Goal: Task Accomplishment & Management: Manage account settings

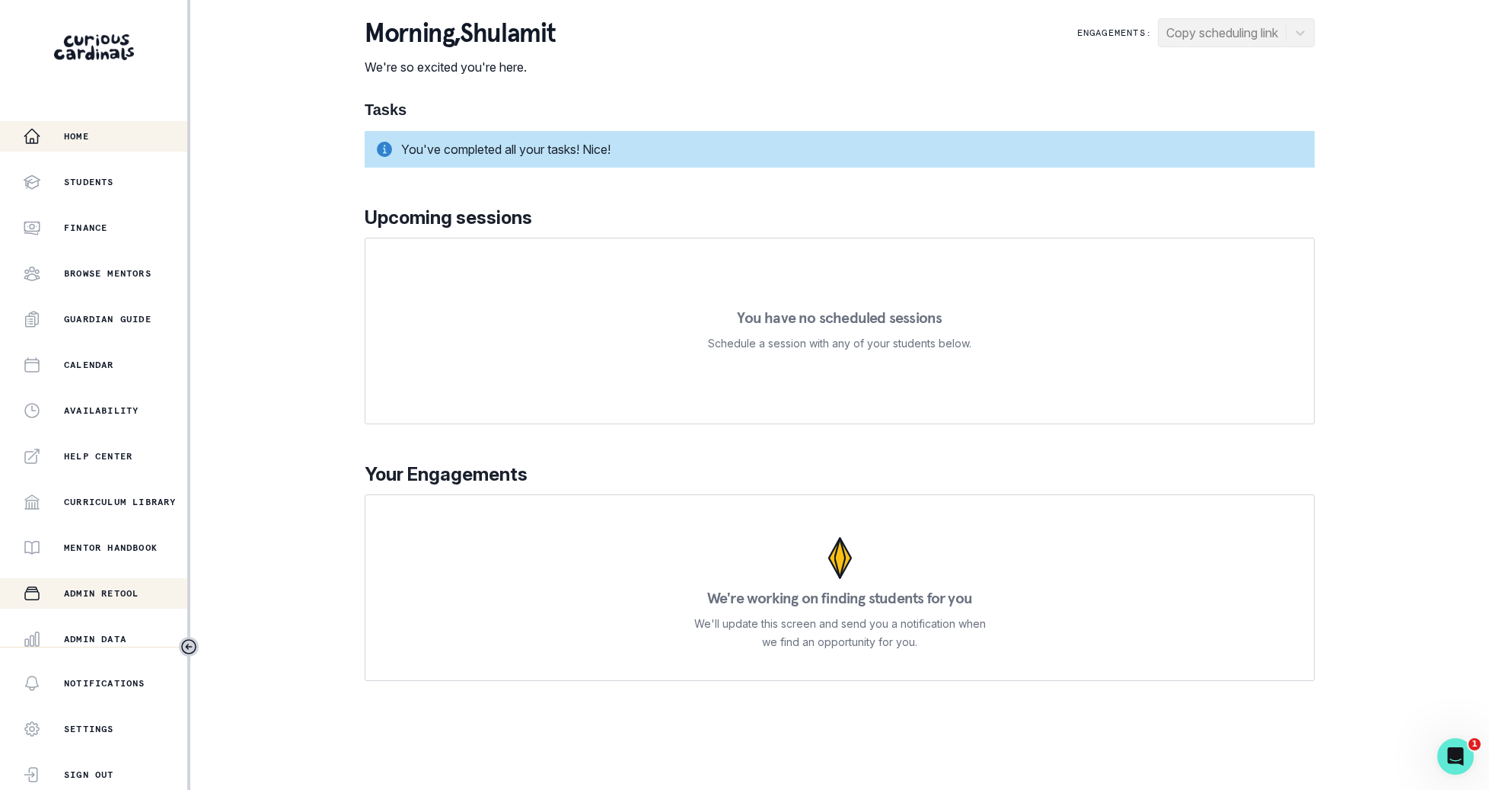
scroll to position [144, 0]
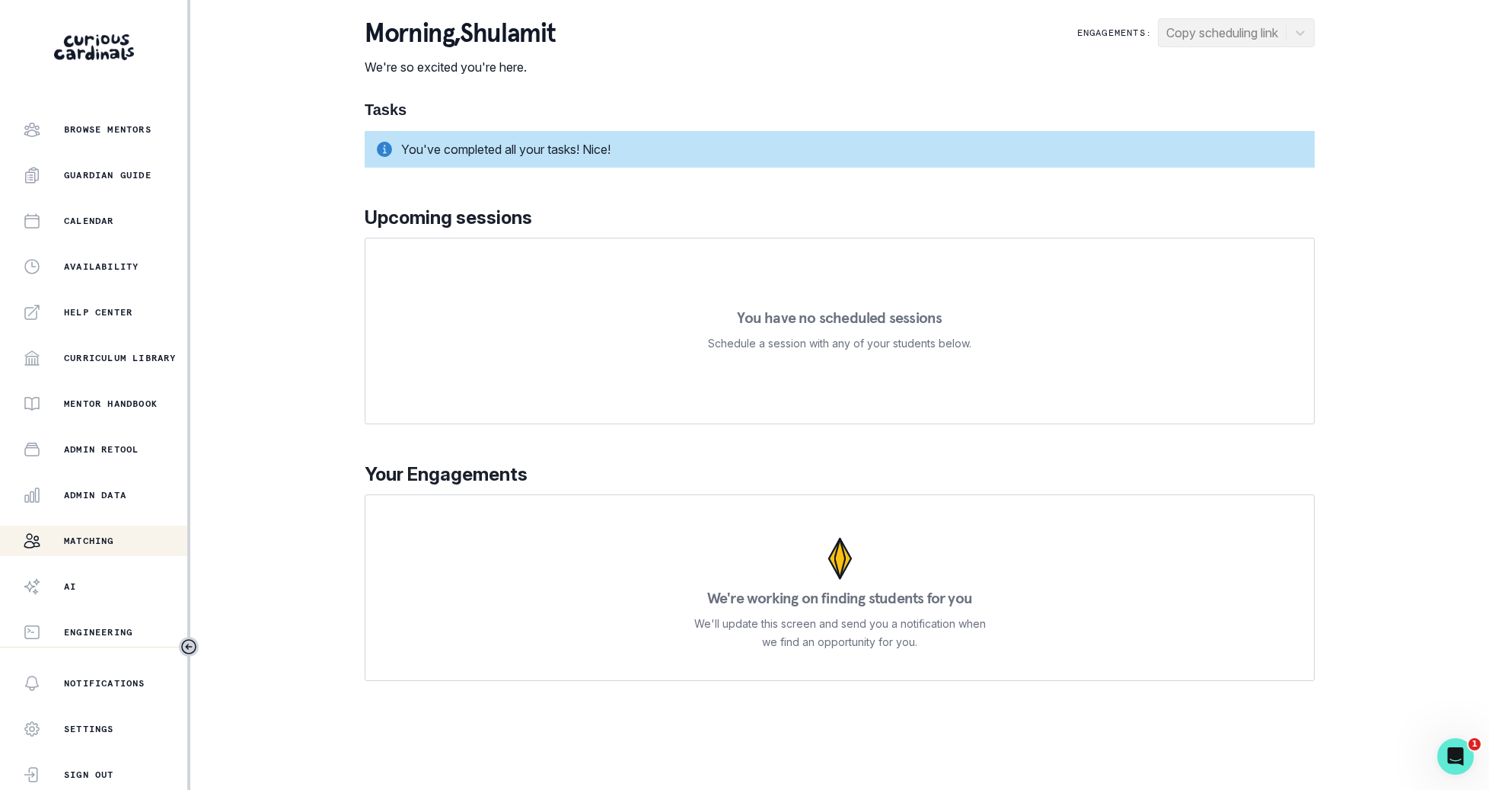
click at [113, 532] on div "Matching" at bounding box center [105, 540] width 164 height 18
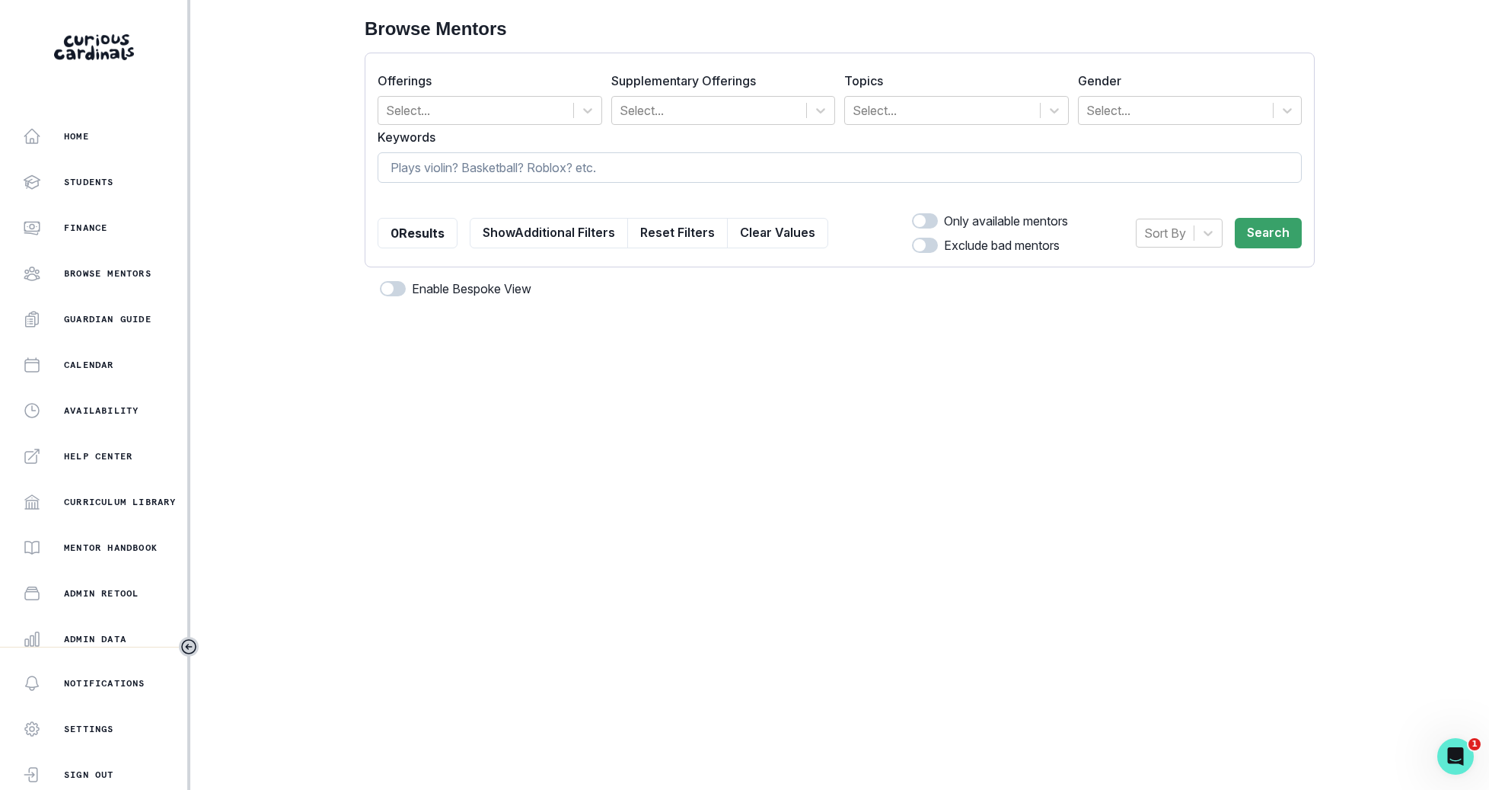
click at [595, 173] on input at bounding box center [840, 167] width 924 height 30
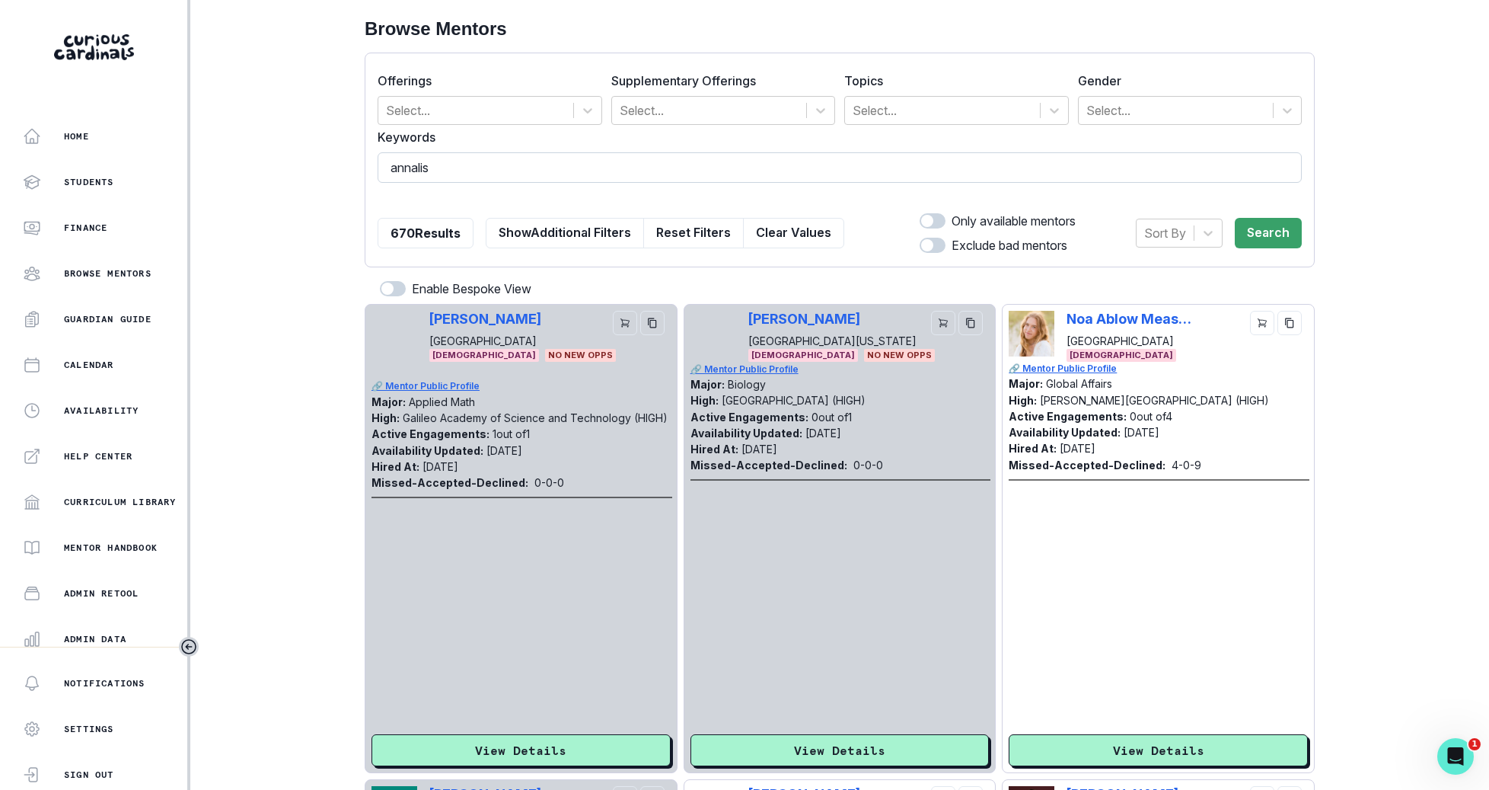
type input "annalise"
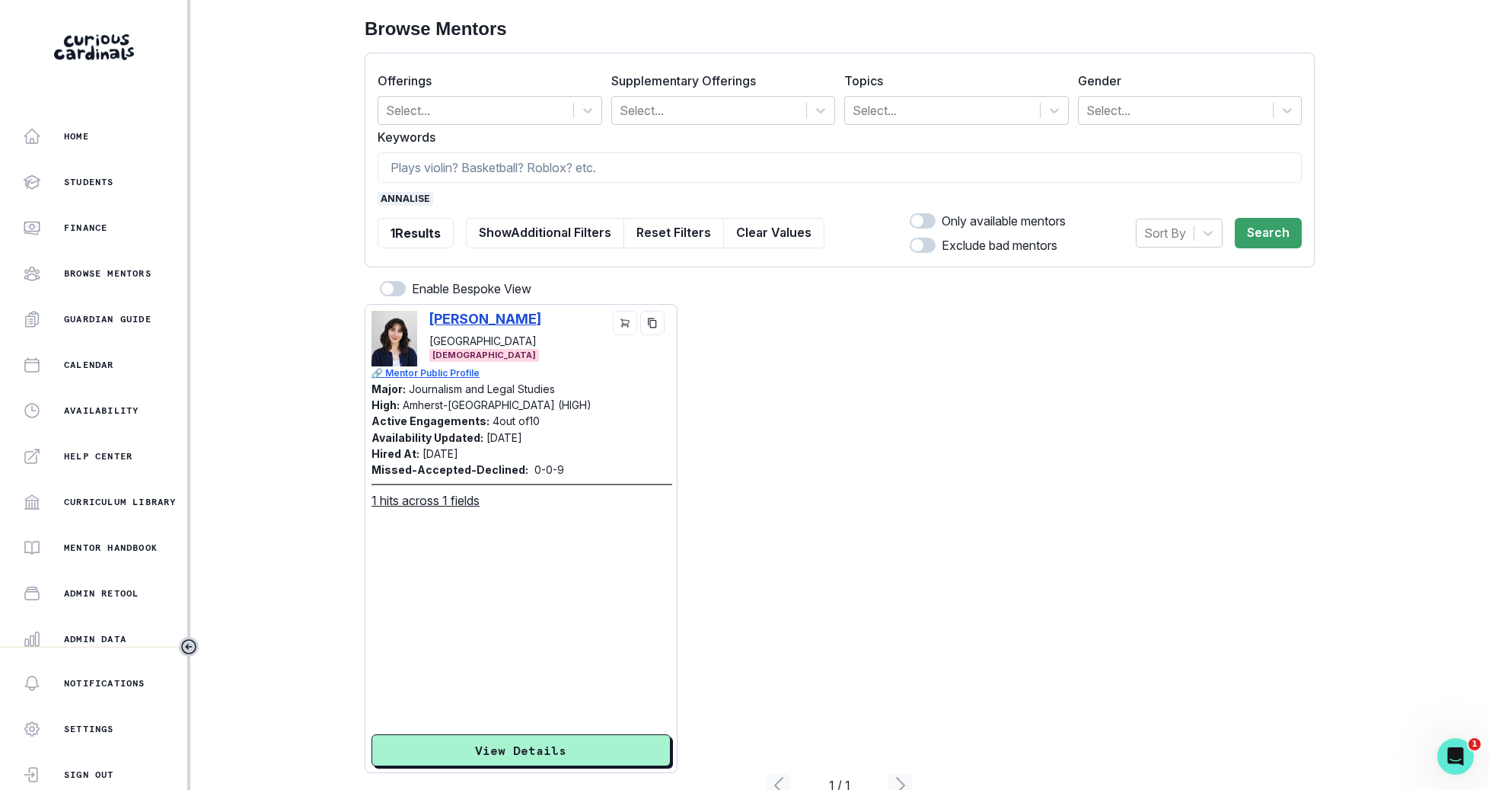
click at [521, 316] on p "[PERSON_NAME]" at bounding box center [485, 319] width 112 height 16
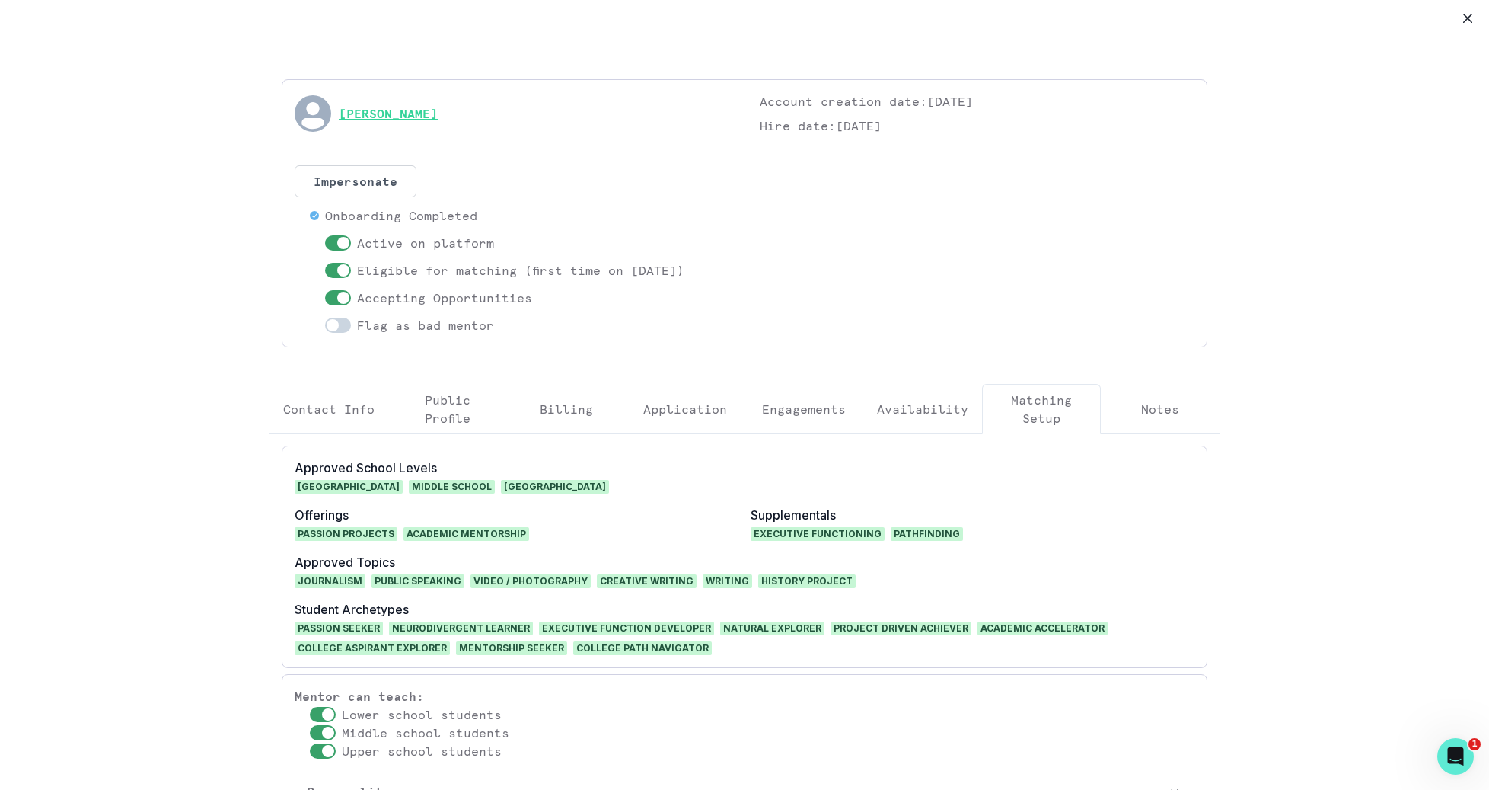
click at [424, 104] on link "[PERSON_NAME]" at bounding box center [388, 113] width 99 height 18
click at [1462, 18] on button "Close" at bounding box center [1468, 18] width 24 height 24
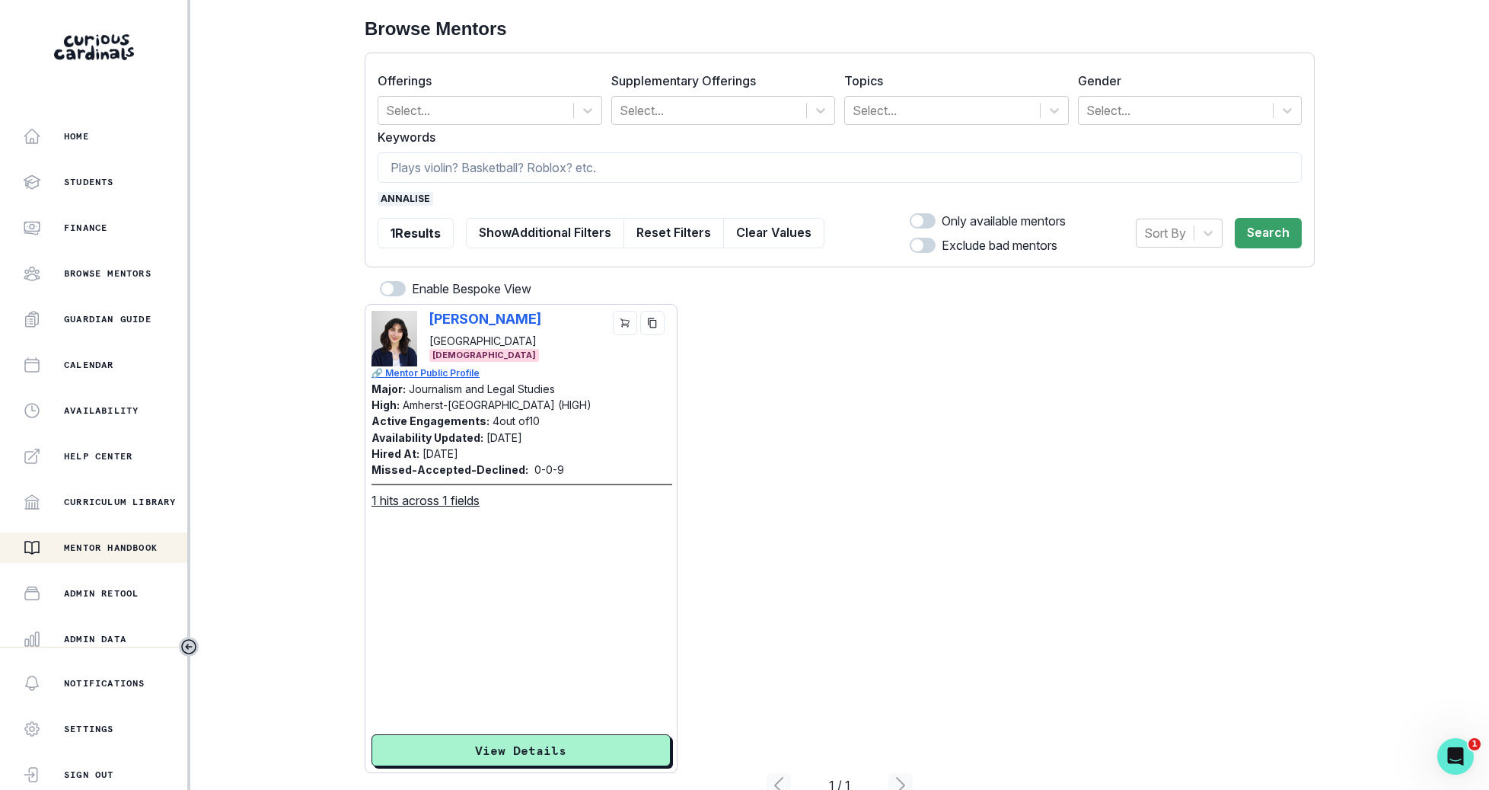
scroll to position [144, 0]
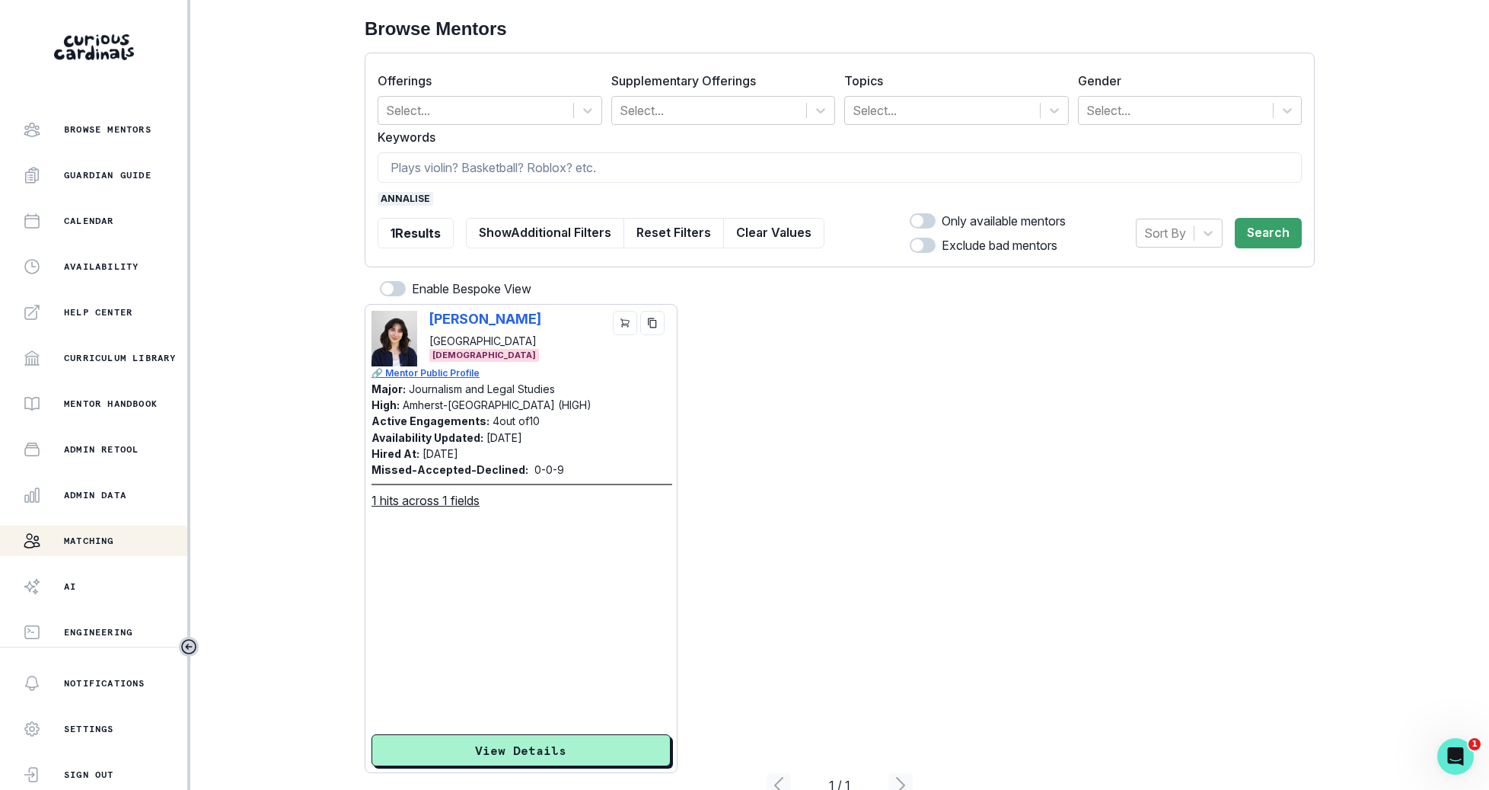
click at [94, 518] on div "Home Students Finance Browse Mentors Guardian Guide Calendar Availability Help …" at bounding box center [93, 383] width 187 height 525
click at [94, 509] on button "Admin Data" at bounding box center [93, 495] width 187 height 30
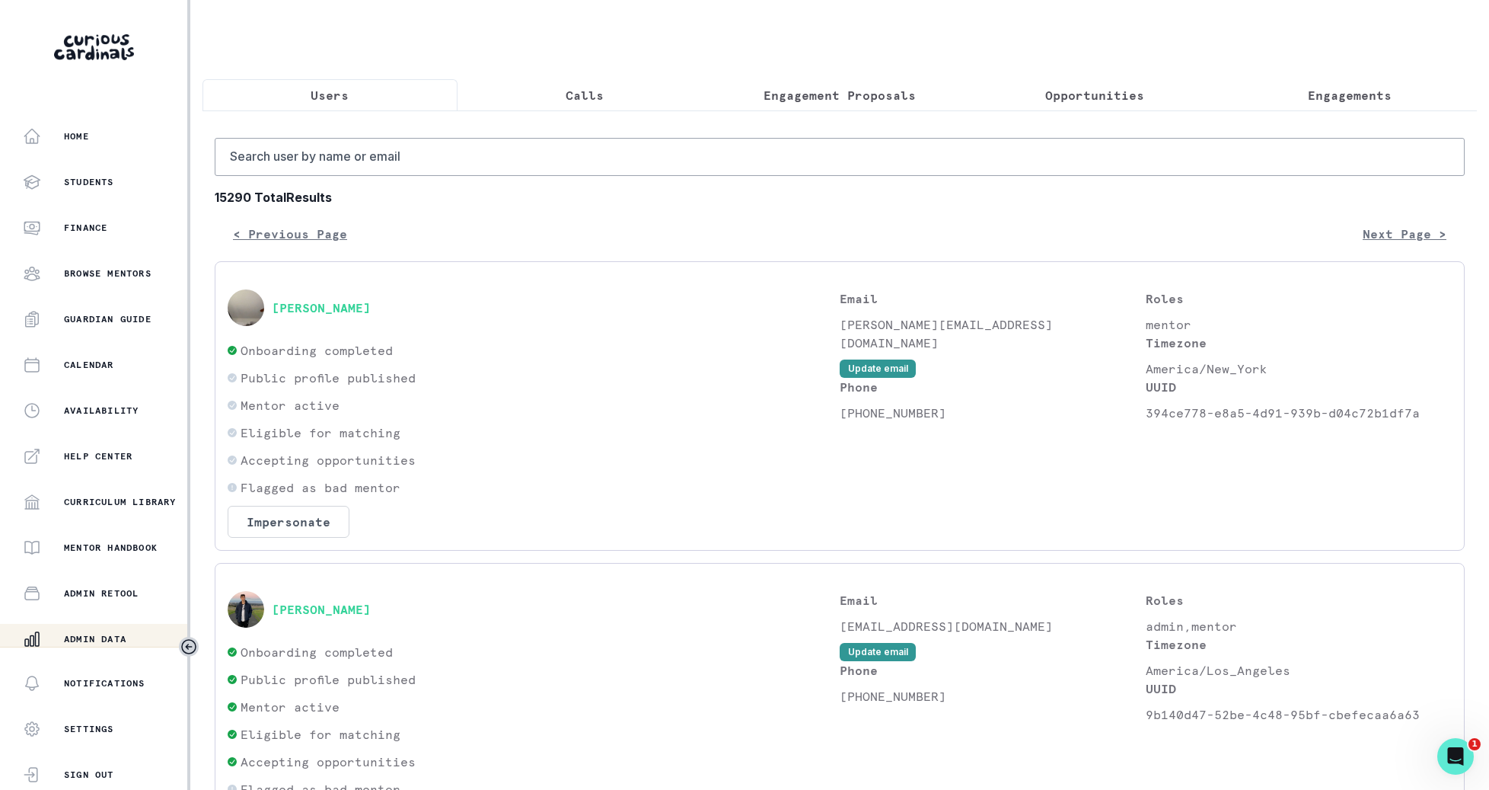
click at [850, 80] on button "Engagement Proposals" at bounding box center [840, 95] width 255 height 32
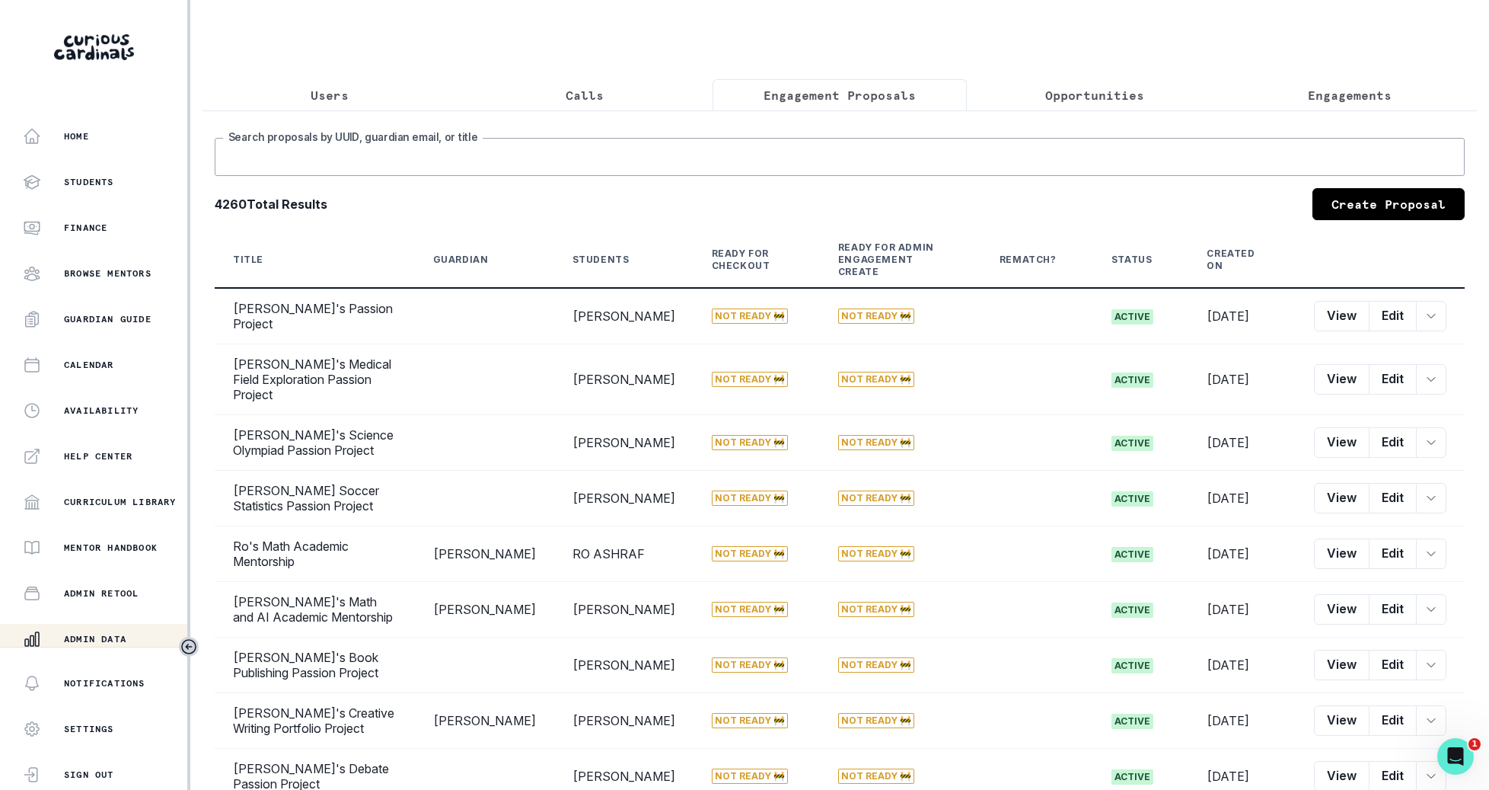
click at [809, 171] on input "Search proposals by UUID, guardian email, or title" at bounding box center [840, 157] width 1250 height 38
type input "zain"
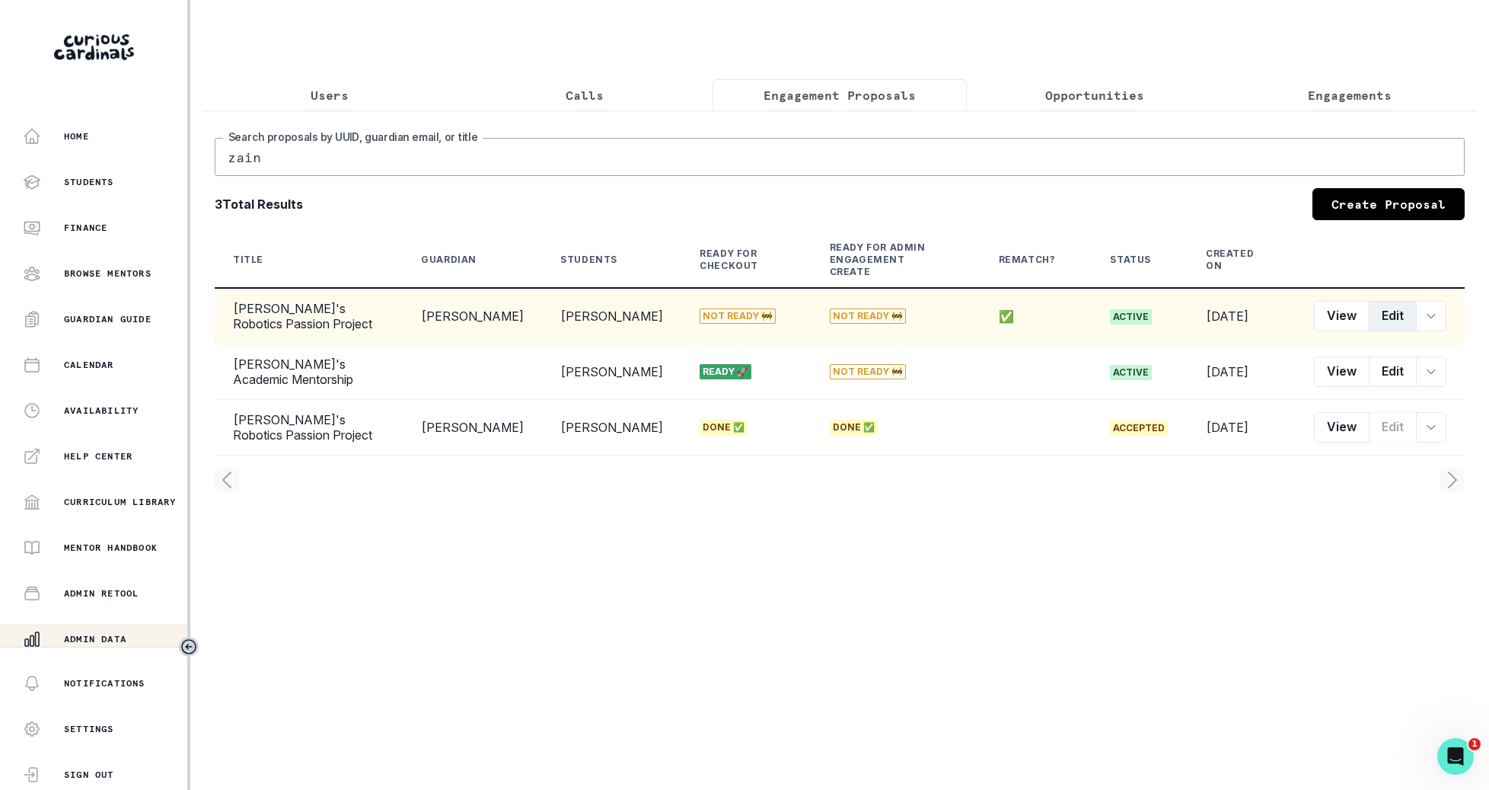
click at [1381, 301] on button "Edit" at bounding box center [1393, 316] width 48 height 30
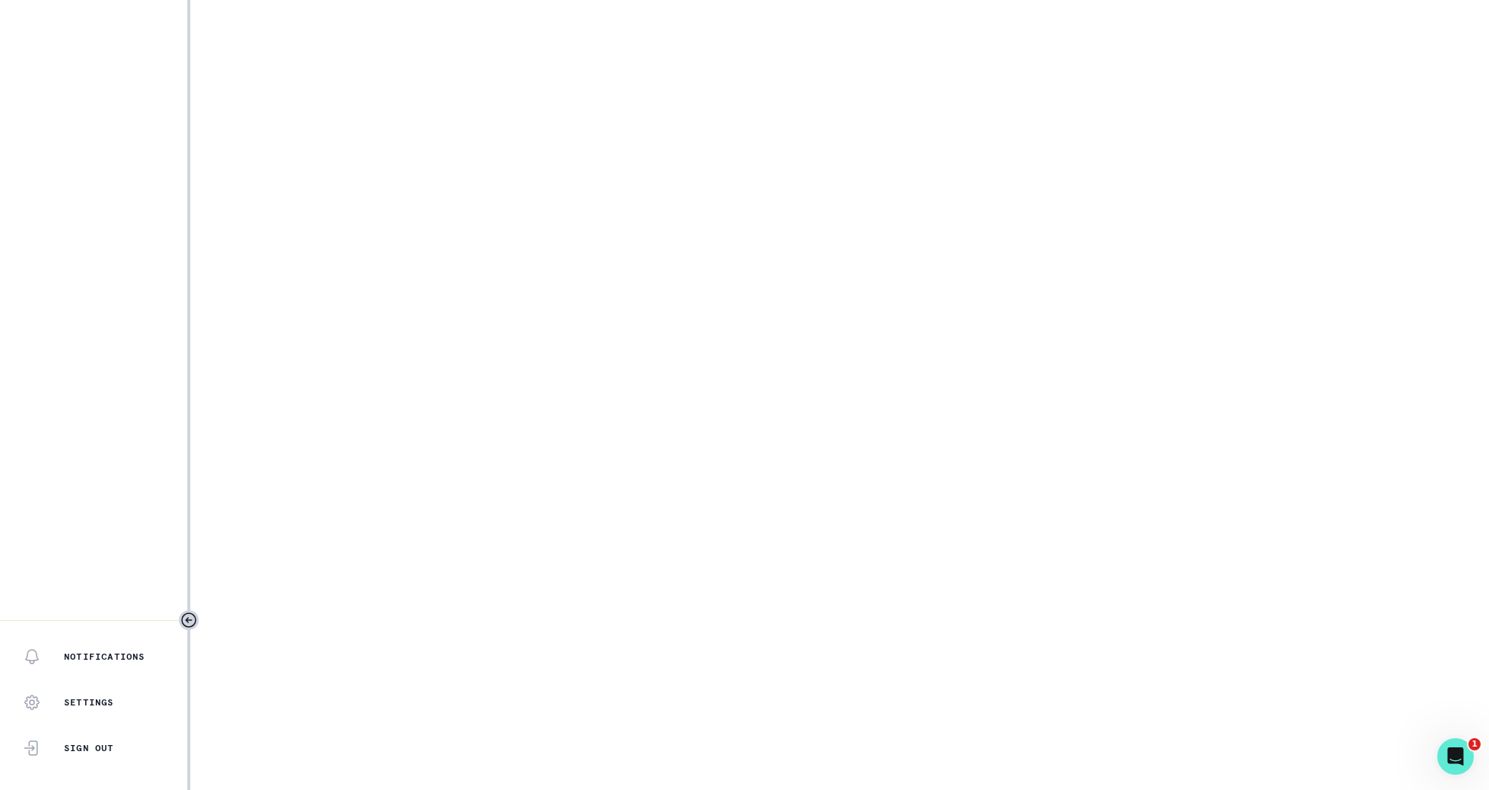
select select "2e0e0867-17d0-41a8-92b9-7b446b3bc83e"
select select "081c1729-1b6d-4ee4-bef9-d4d1315783fb"
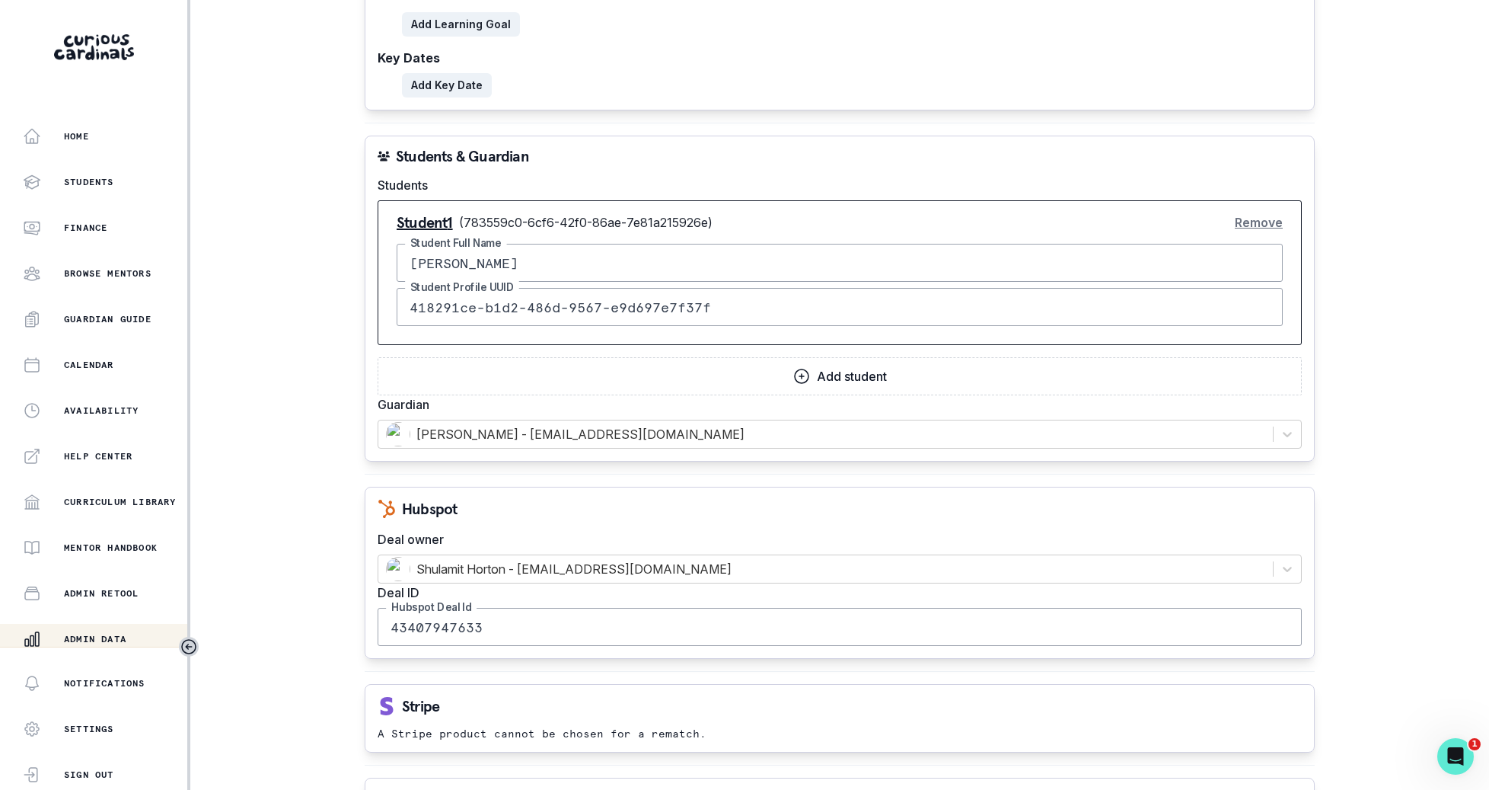
scroll to position [1907, 0]
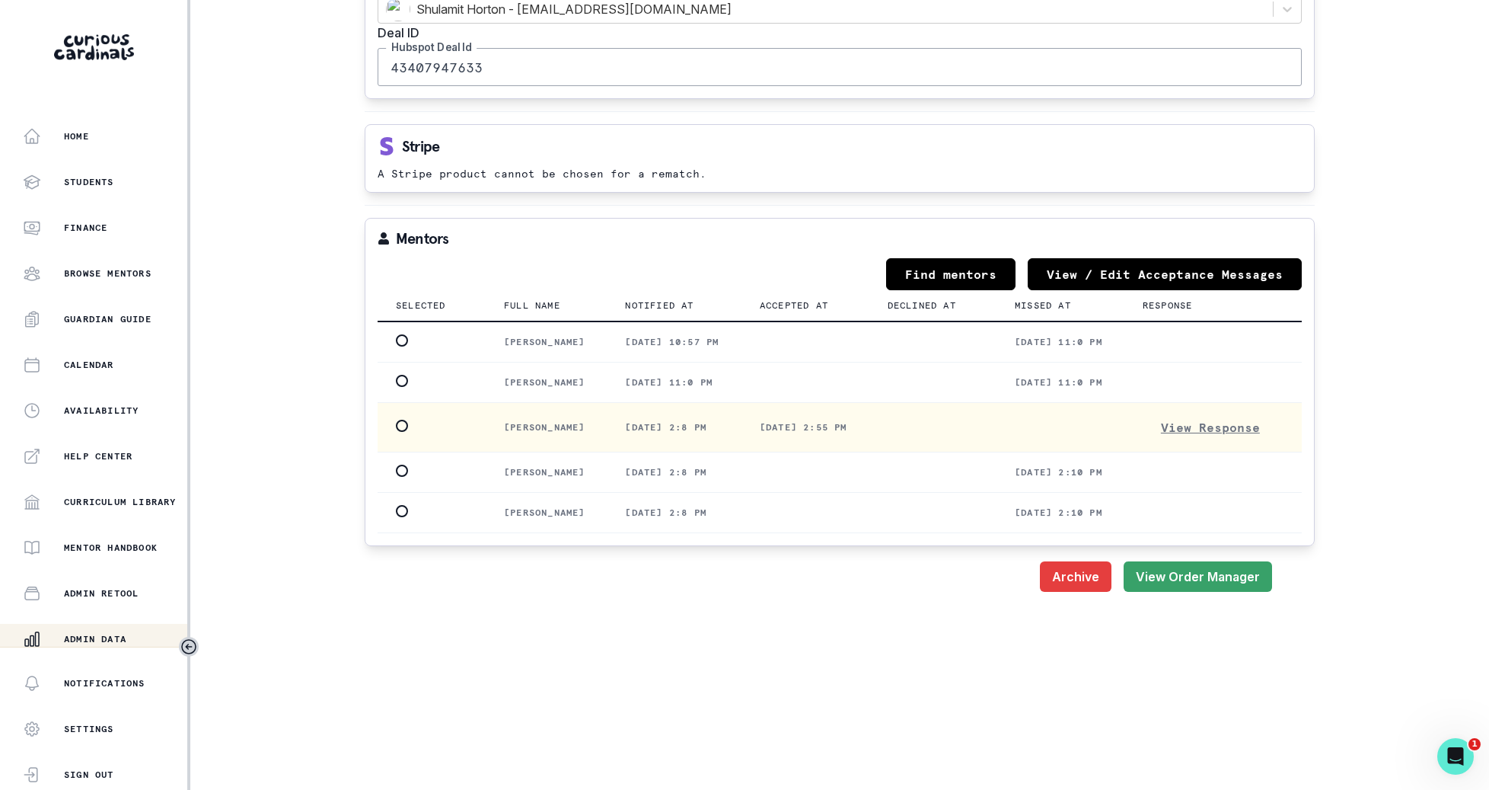
click at [408, 452] on td at bounding box center [432, 427] width 108 height 49
click at [397, 432] on span at bounding box center [402, 425] width 12 height 12
click at [396, 426] on input "radio" at bounding box center [395, 426] width 1 height 1
click at [1258, 592] on button "Save" at bounding box center [1245, 576] width 53 height 30
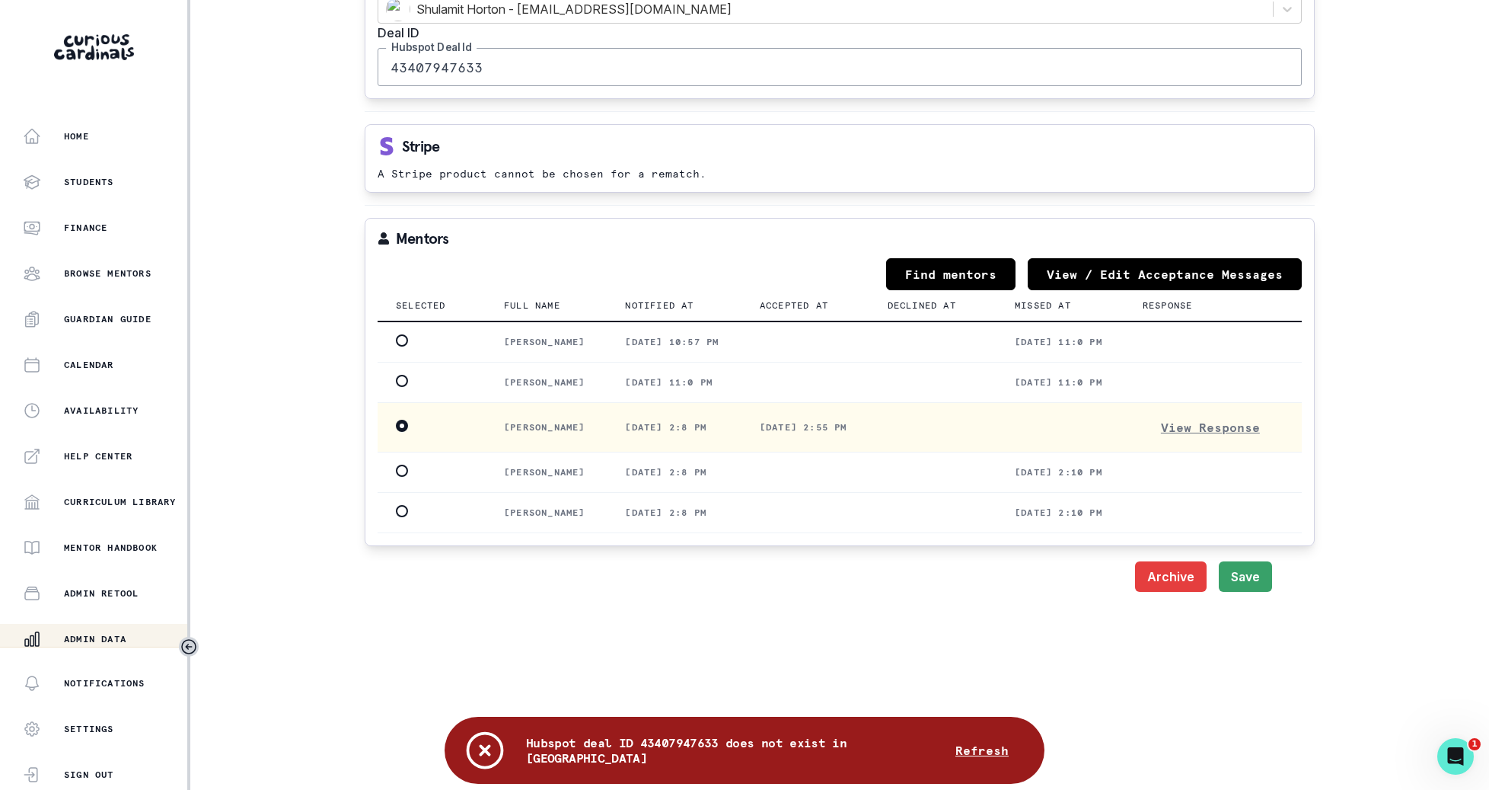
click at [989, 745] on button "Refresh" at bounding box center [982, 750] width 90 height 30
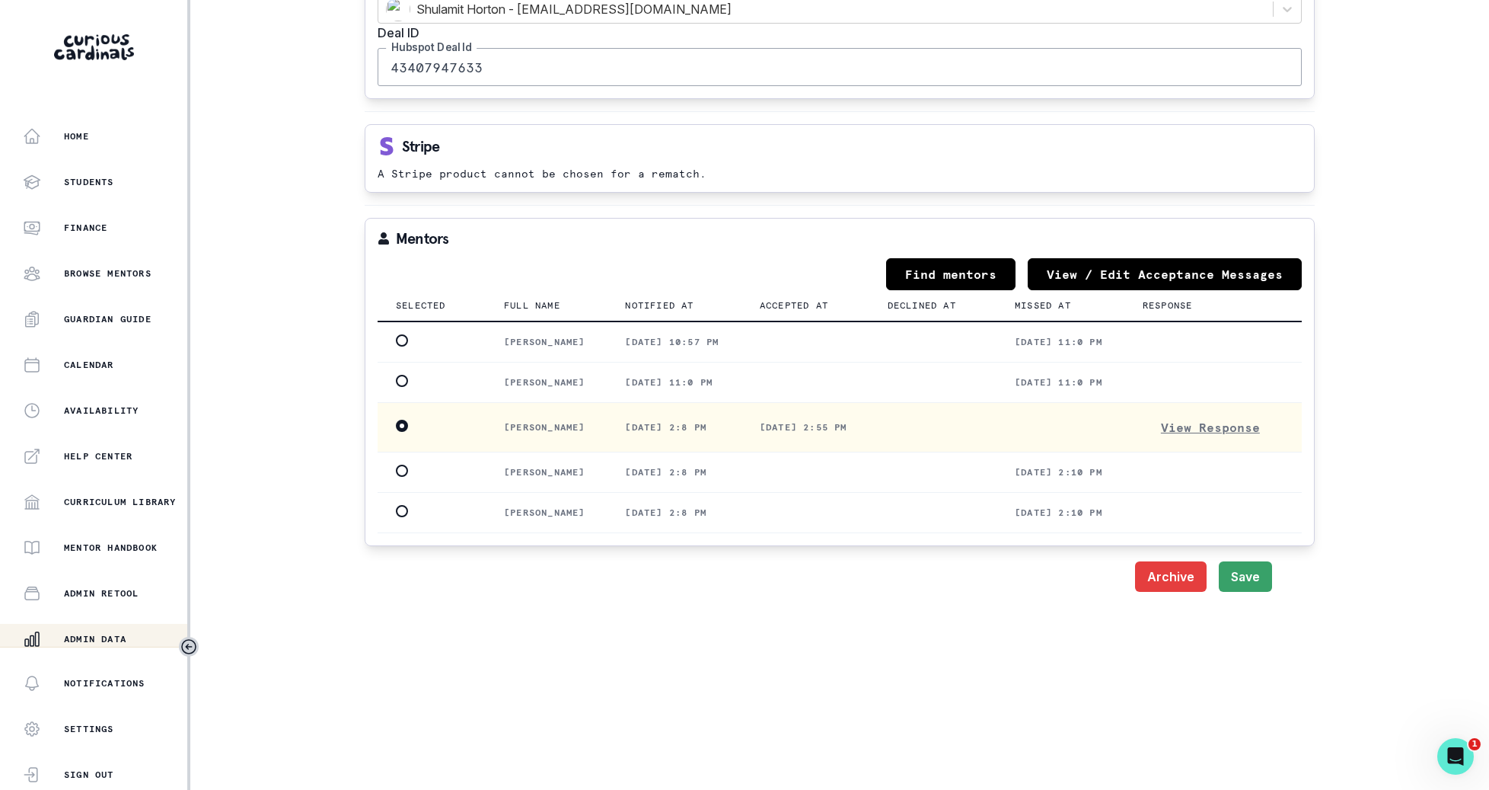
click at [789, 68] on input "43407947633" at bounding box center [840, 67] width 924 height 38
paste input "20103789"
type input "43420103789"
click at [1253, 592] on button "Save" at bounding box center [1245, 576] width 53 height 30
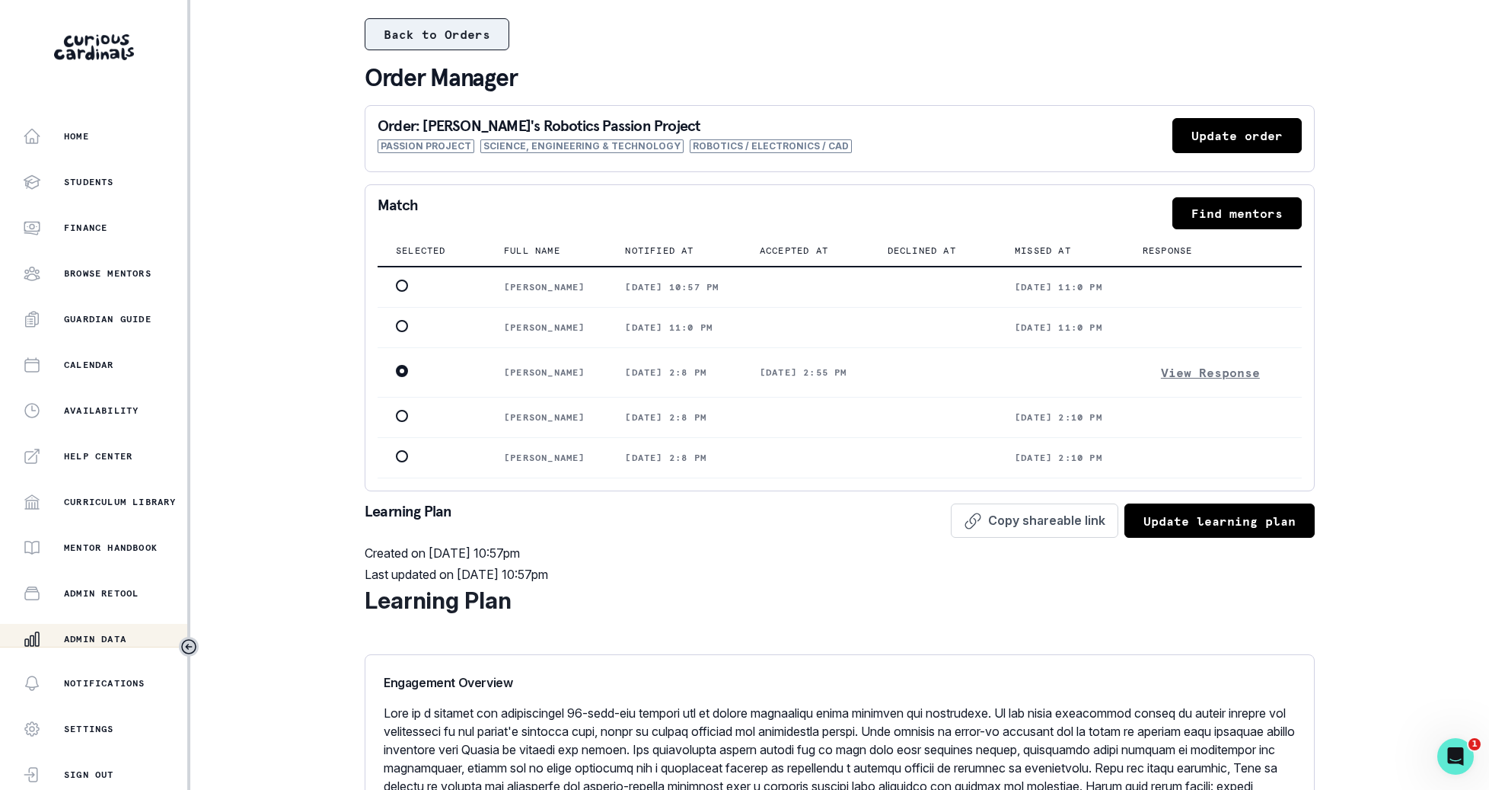
click at [477, 29] on button "Back to Orders" at bounding box center [437, 34] width 145 height 32
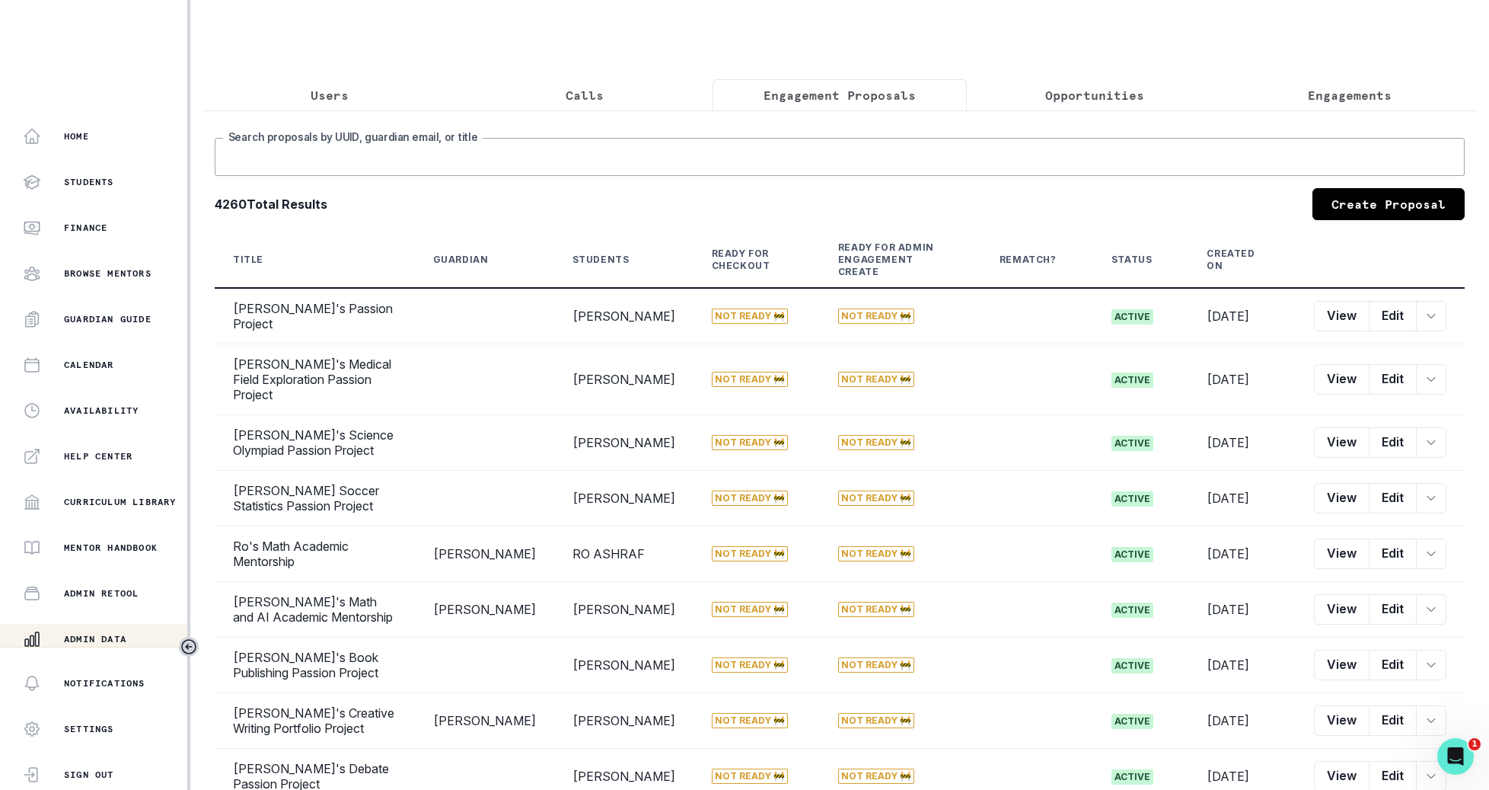
click at [770, 170] on input "Search proposals by UUID, guardian email, or title" at bounding box center [840, 157] width 1250 height 38
type input "zain"
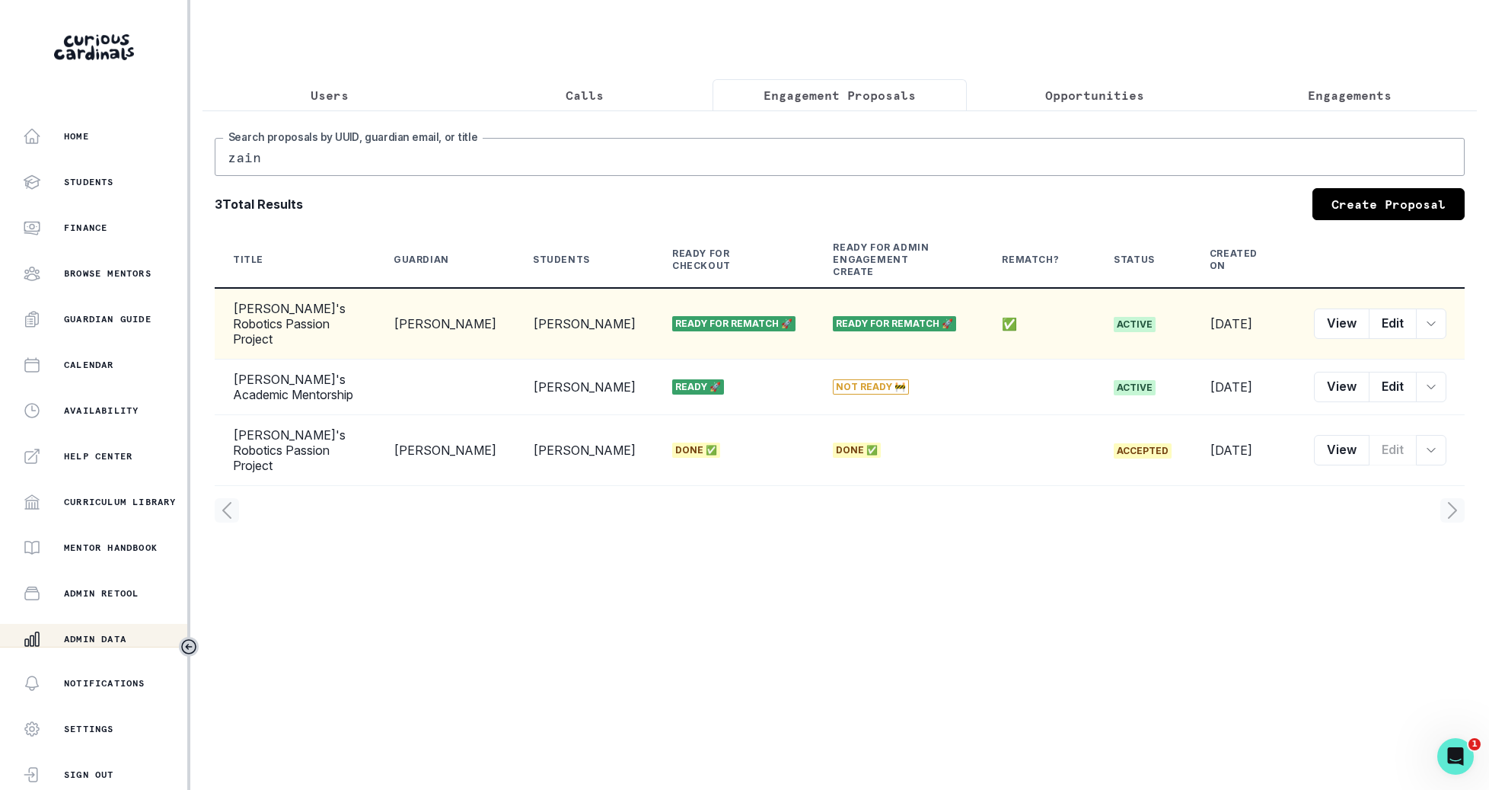
click at [1447, 303] on td "View Edit Proposal ID Learning Plan Link Student Profile Link Convert Rematch t…" at bounding box center [1380, 324] width 169 height 72
click at [1424, 308] on button "row menu" at bounding box center [1431, 323] width 30 height 30
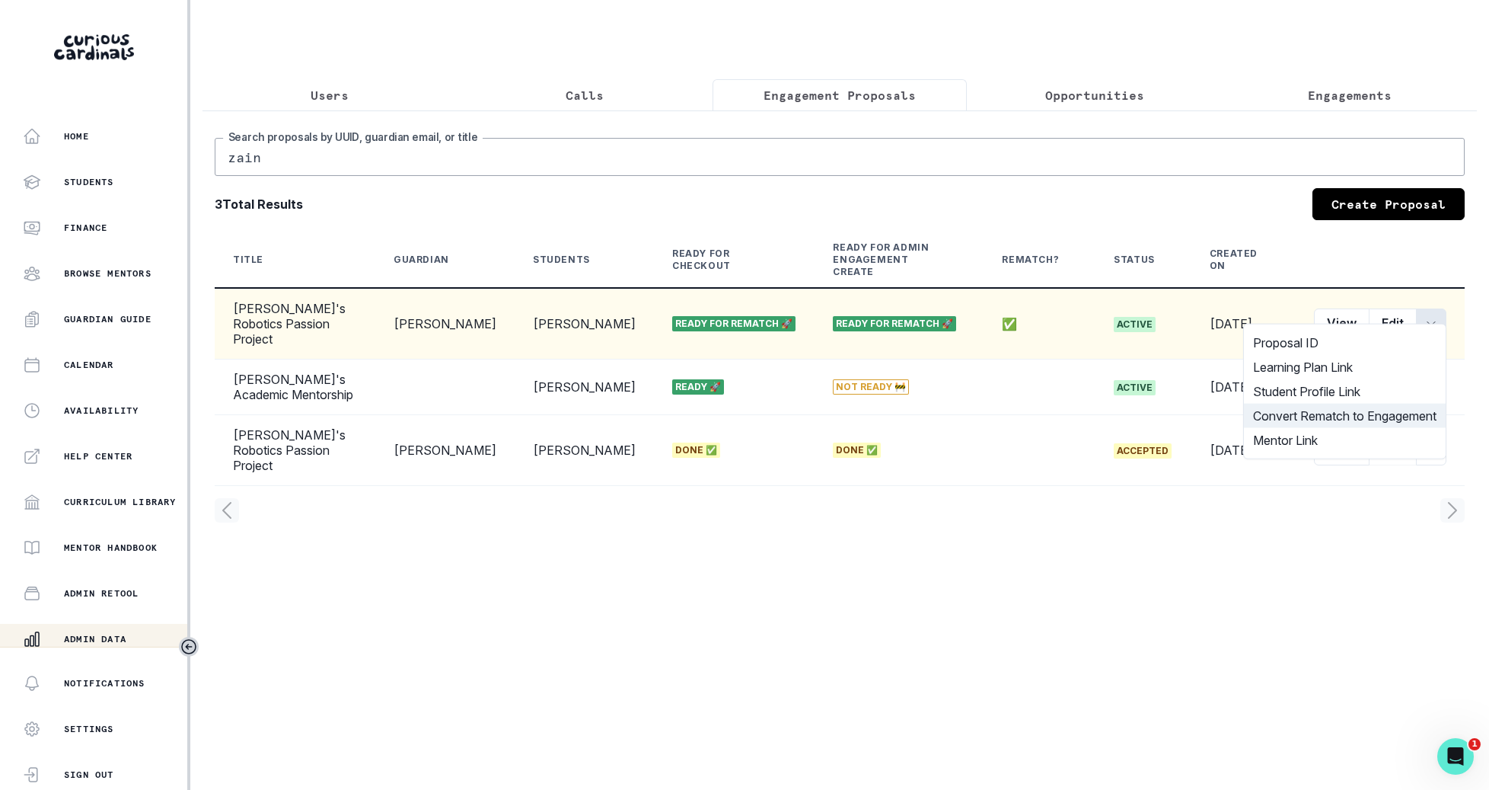
click at [1323, 413] on button "Convert Rematch to Engagement" at bounding box center [1345, 416] width 202 height 24
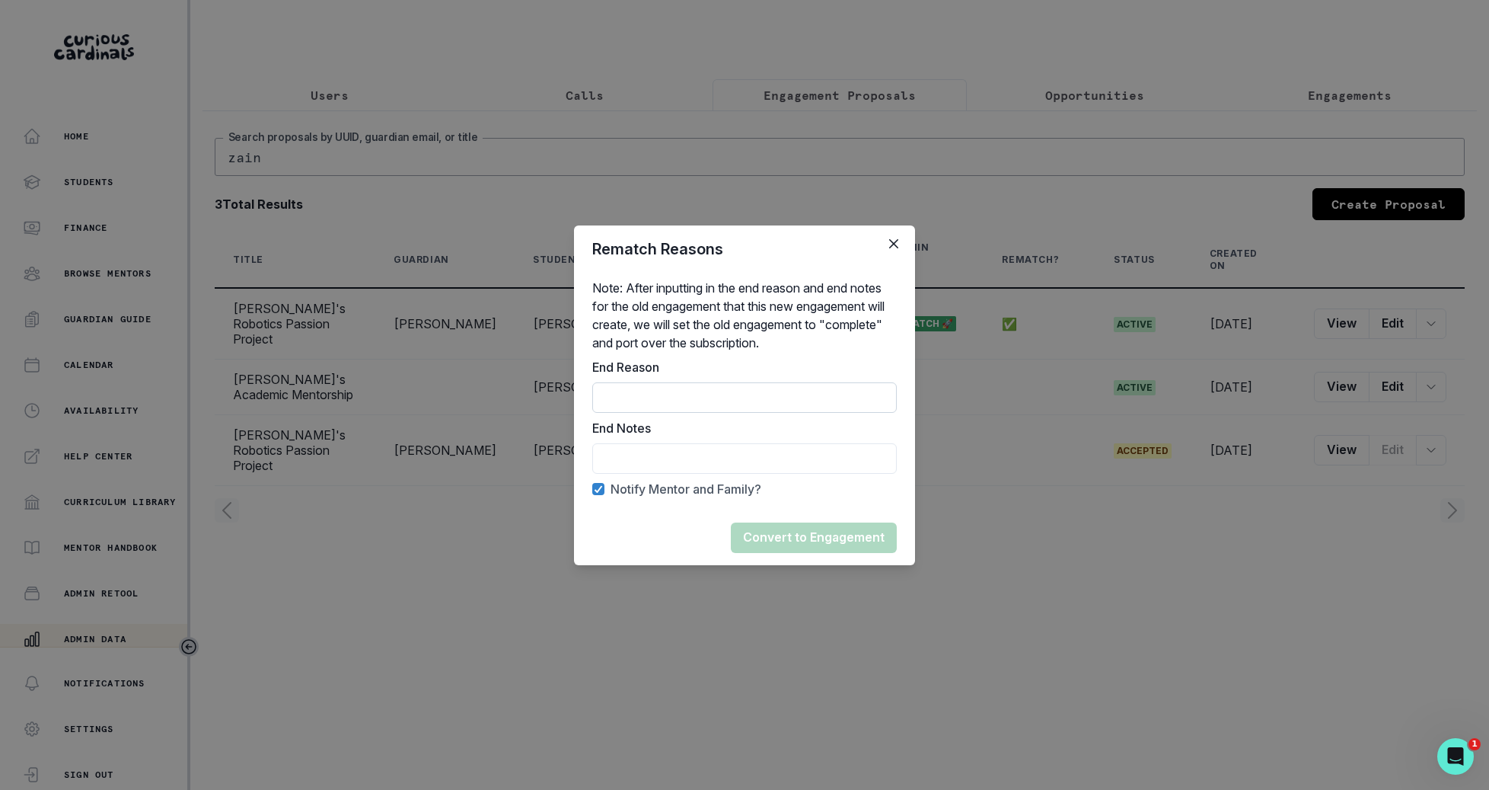
click at [760, 408] on input "End Reason" at bounding box center [744, 397] width 305 height 30
type input "Rematch"
click at [761, 471] on input "End Reason" at bounding box center [744, 458] width 305 height 30
type input "Mentor end"
click at [834, 538] on button "Convert to Engagement" at bounding box center [814, 537] width 166 height 30
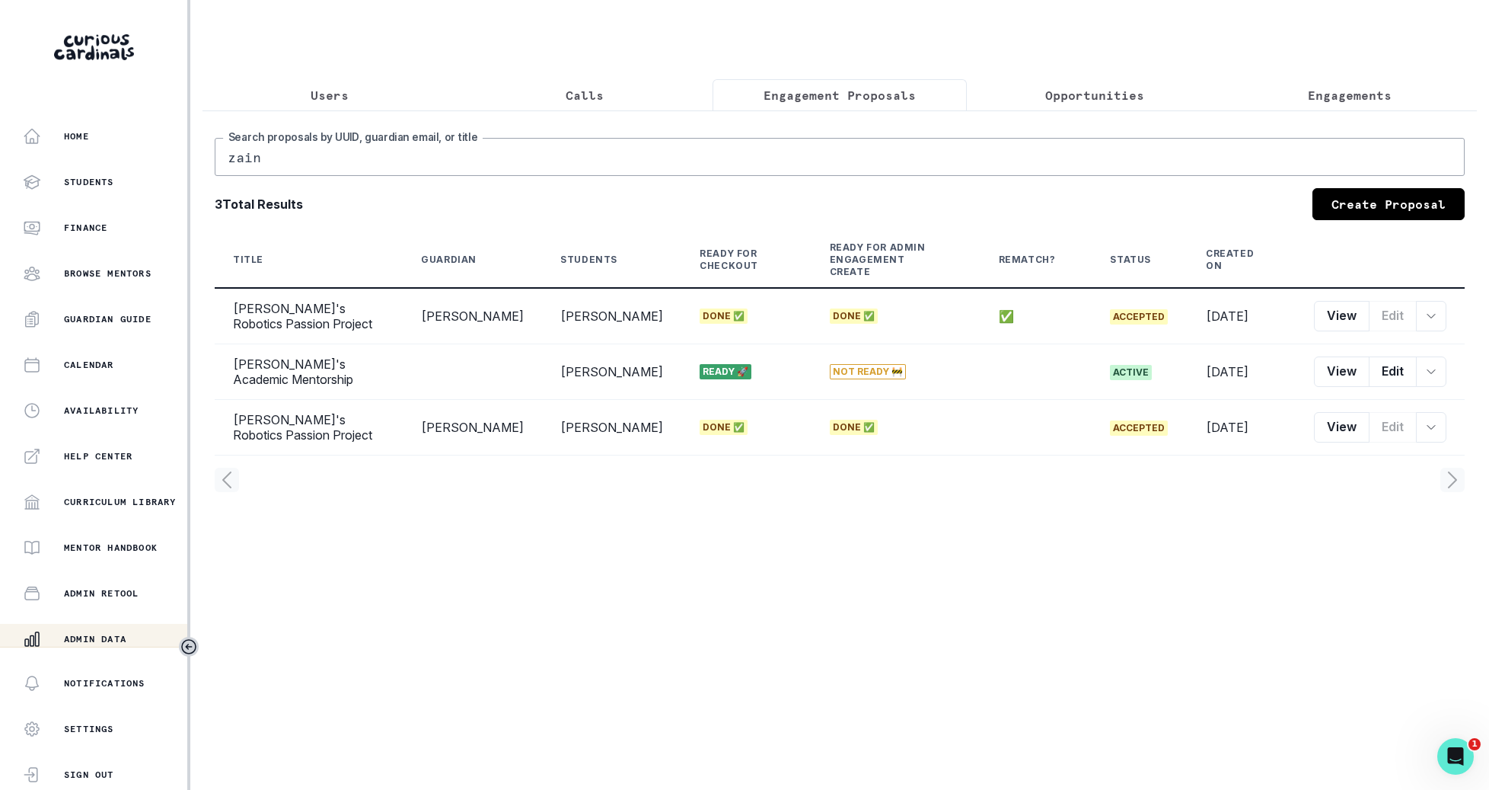
click at [346, 94] on p "Users" at bounding box center [330, 95] width 38 height 18
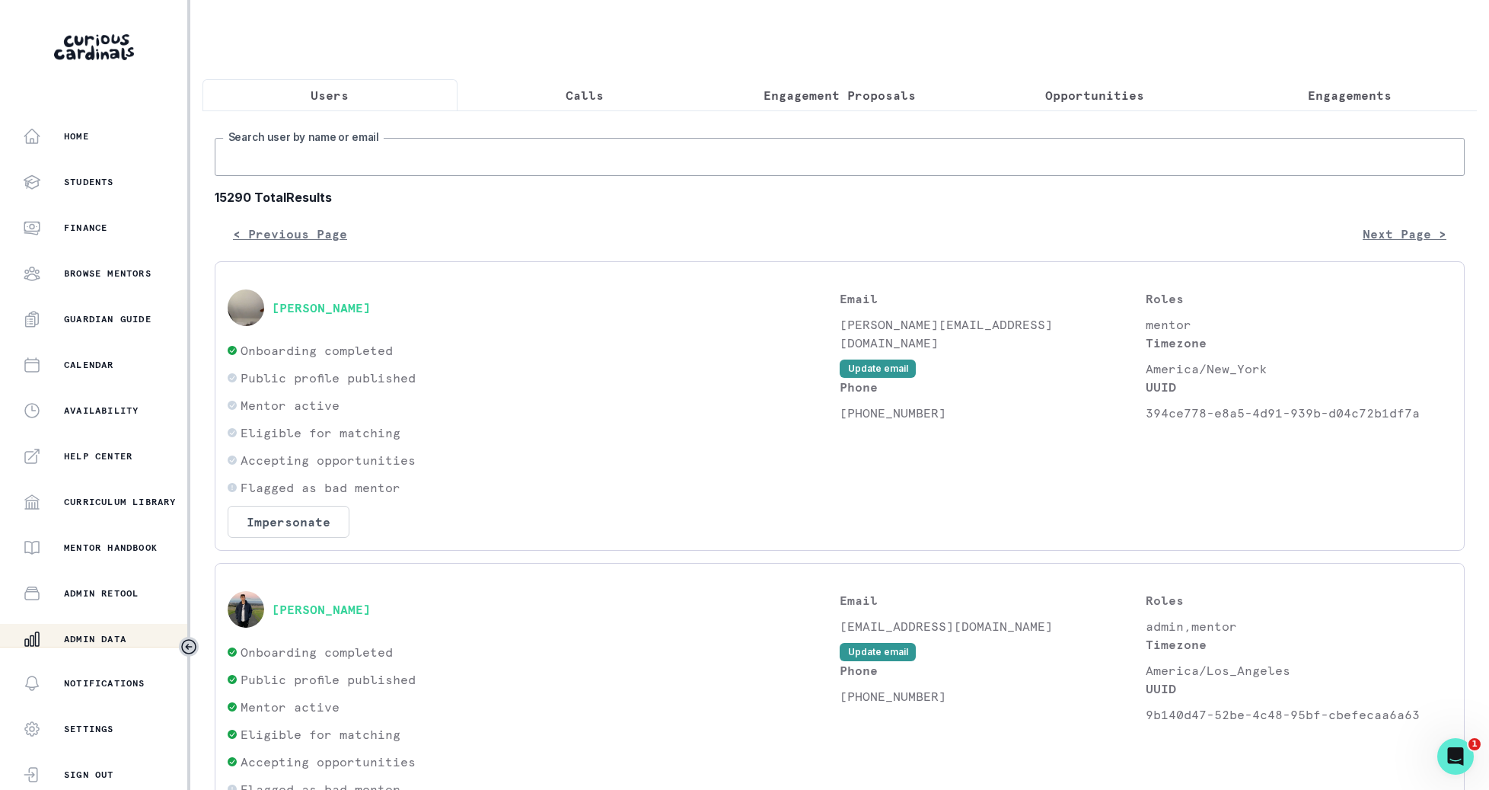
click at [341, 162] on input "Search user by name or email" at bounding box center [840, 157] width 1250 height 38
type input "rana z"
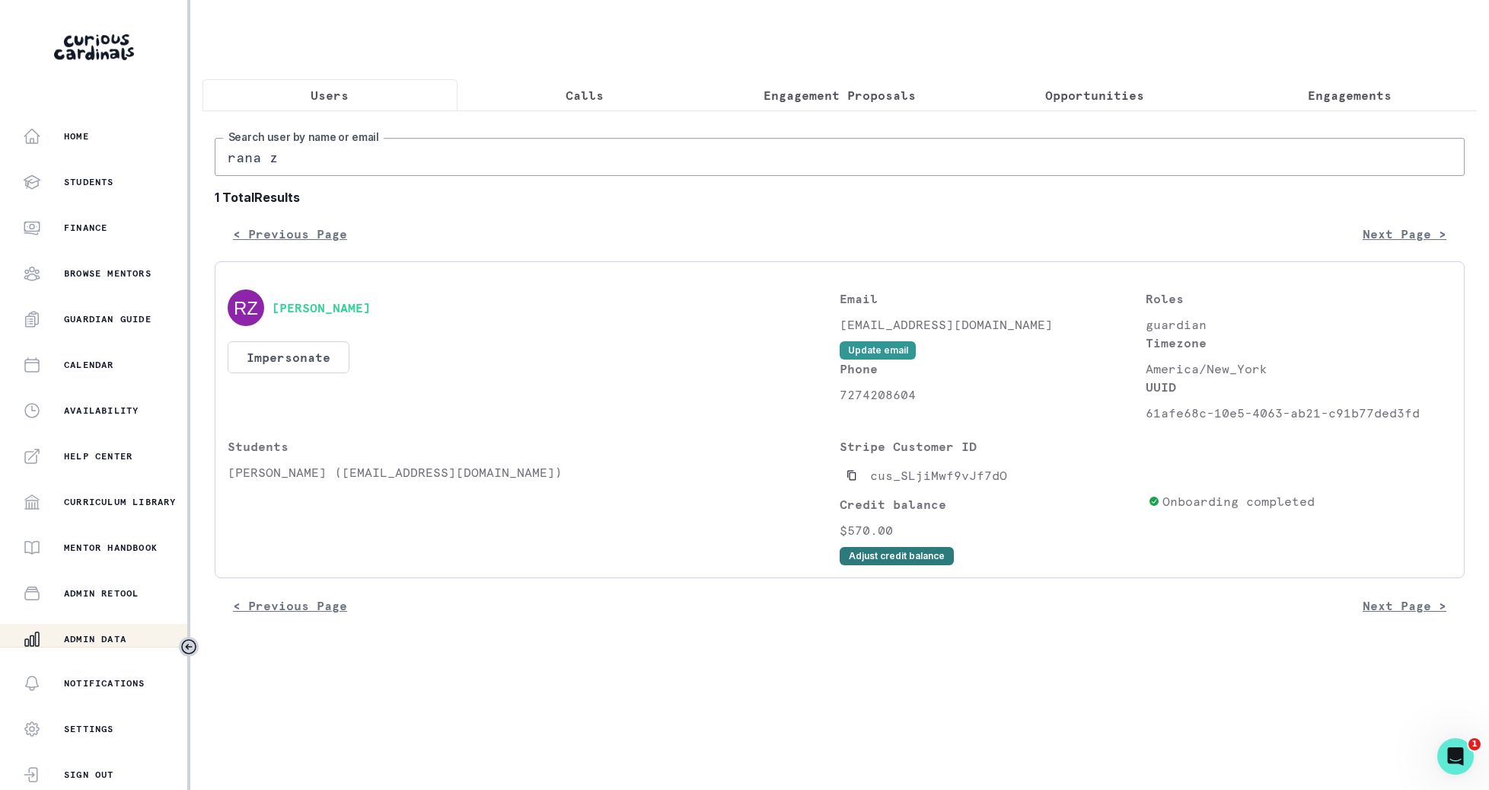
click at [901, 553] on button "Adjust credit balance" at bounding box center [897, 556] width 114 height 18
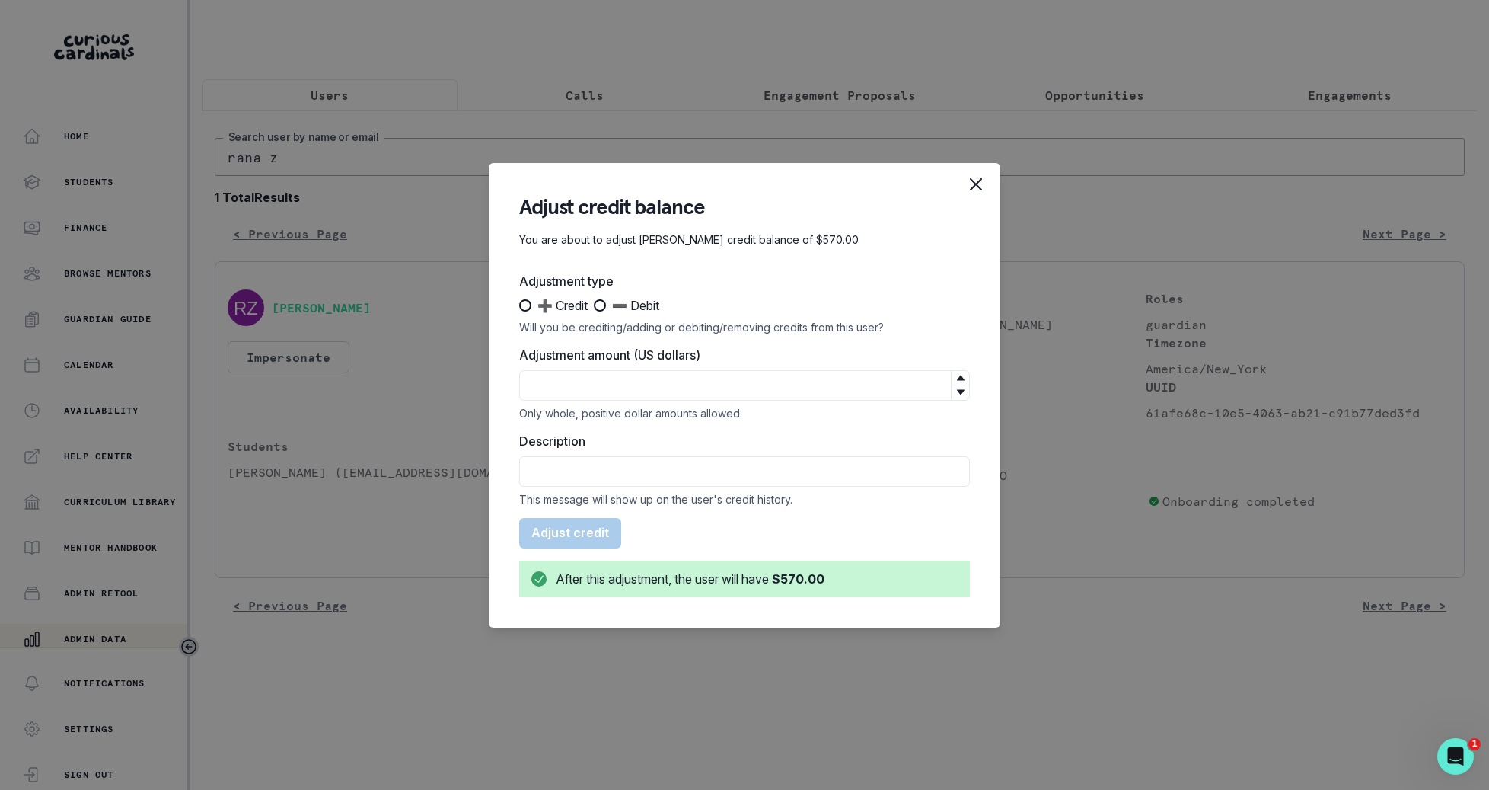
click at [576, 302] on span "➕ Credit" at bounding box center [563, 305] width 50 height 18
click at [519, 305] on input "➕ Credit" at bounding box center [518, 305] width 1 height 1
radio input "true"
click at [579, 381] on input "Adjustment amount (US dollars)" at bounding box center [744, 385] width 451 height 30
type input "95"
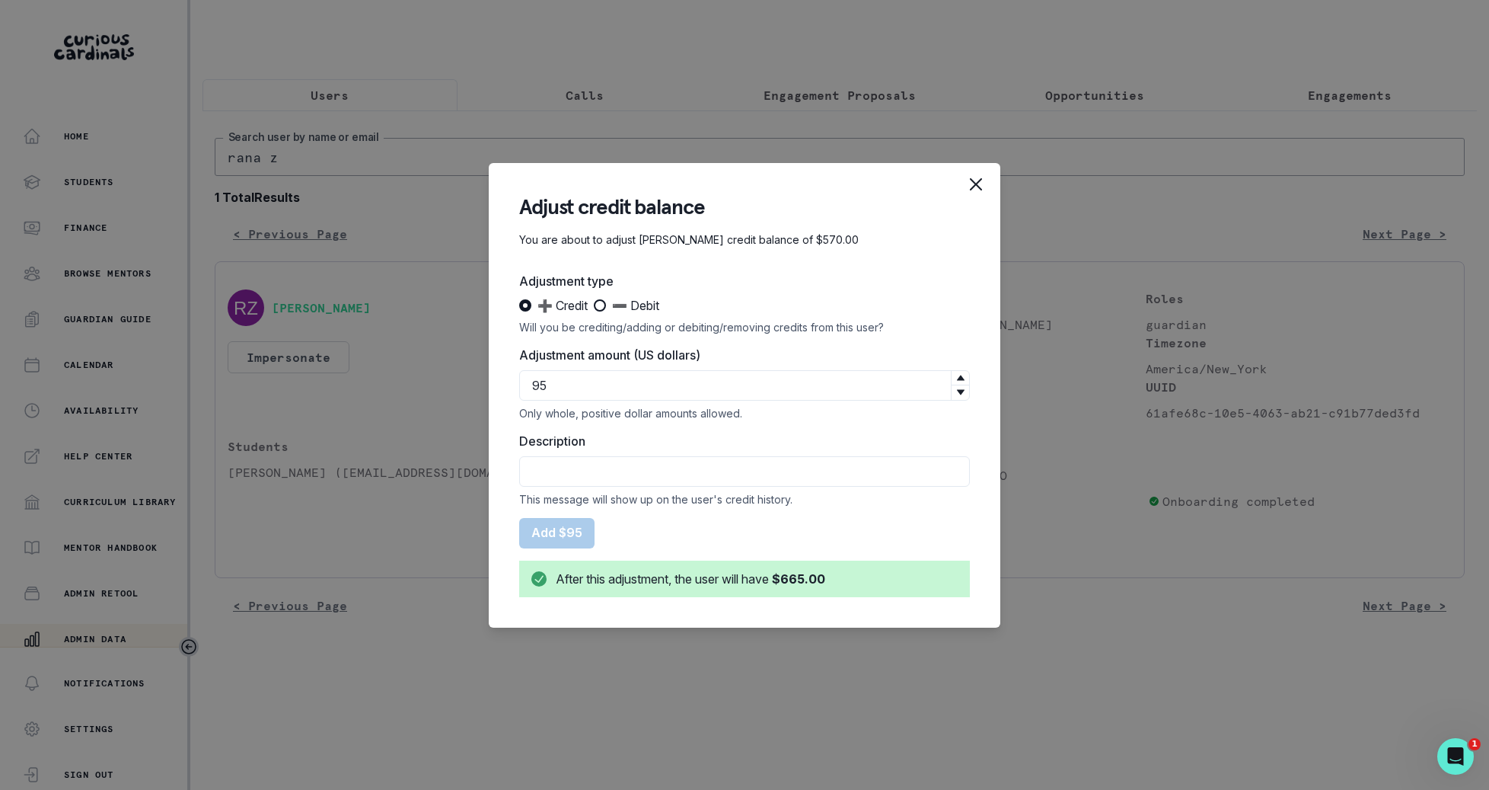
click at [597, 488] on div "Description This message will show up on the user's credit history." at bounding box center [744, 469] width 451 height 74
click at [601, 473] on input "Description" at bounding box center [744, 471] width 451 height 30
type input "Free session w [GEOGRAPHIC_DATA]"
click at [546, 534] on button "Add $95" at bounding box center [556, 533] width 75 height 30
